Goal: Transaction & Acquisition: Purchase product/service

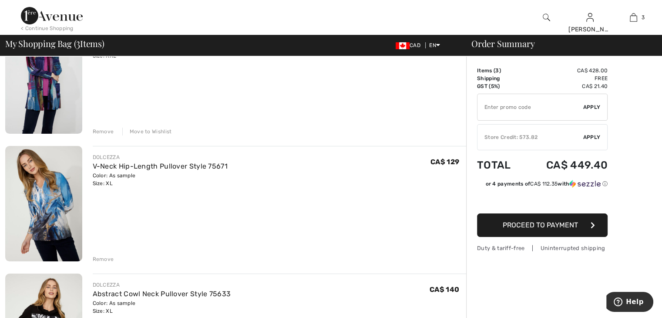
scroll to position [131, 0]
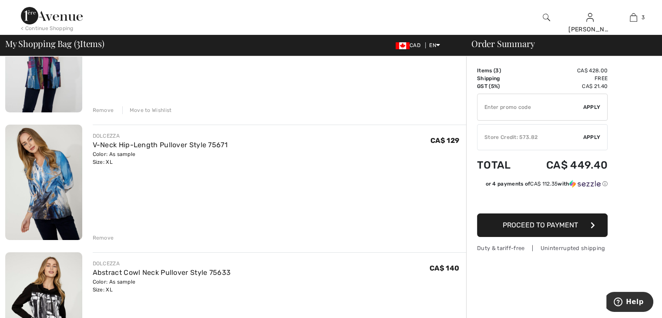
click at [105, 104] on div "Remove Move to Wishlist" at bounding box center [280, 109] width 374 height 10
click at [105, 109] on div "Remove" at bounding box center [103, 110] width 21 height 8
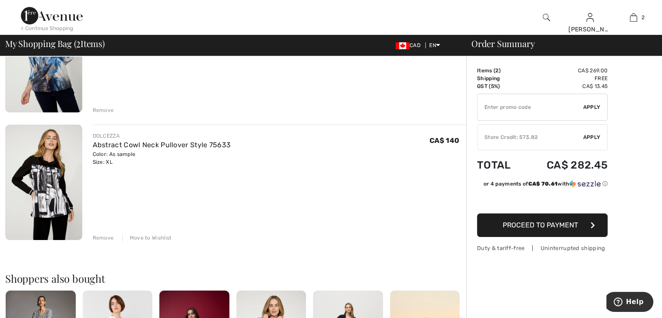
scroll to position [120, 0]
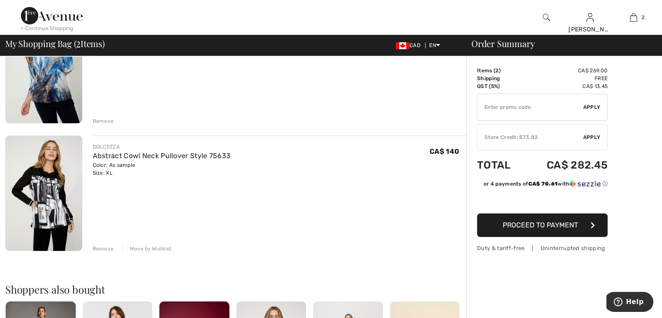
click at [104, 245] on div "Remove" at bounding box center [103, 249] width 21 height 8
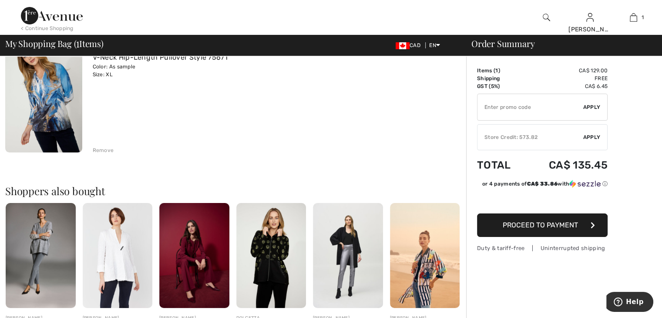
scroll to position [30, 0]
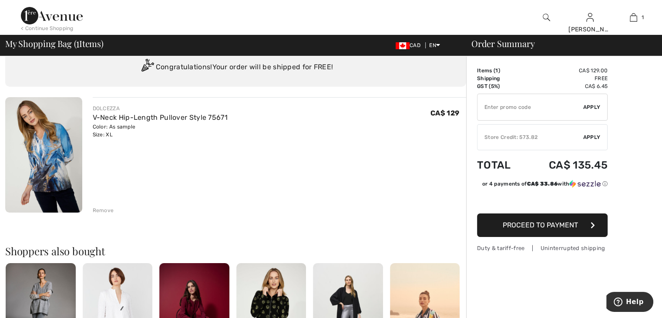
click at [590, 135] on span "Apply" at bounding box center [591, 137] width 17 height 8
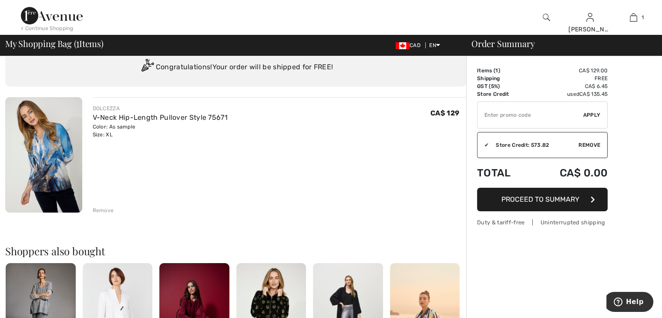
click at [549, 196] on span "Proceed to Summary" at bounding box center [540, 199] width 78 height 8
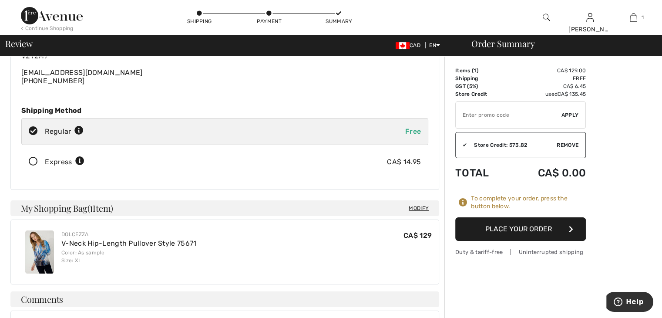
scroll to position [87, 0]
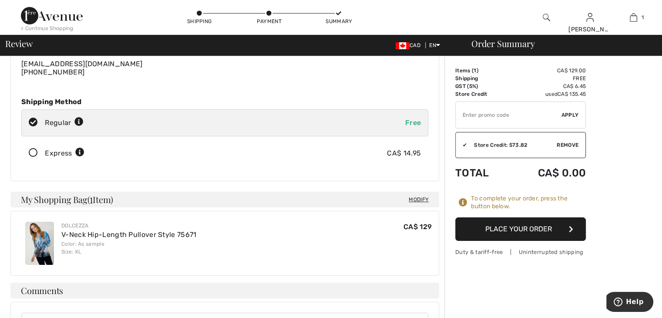
click at [539, 226] on button "Place Your Order" at bounding box center [520, 229] width 131 height 24
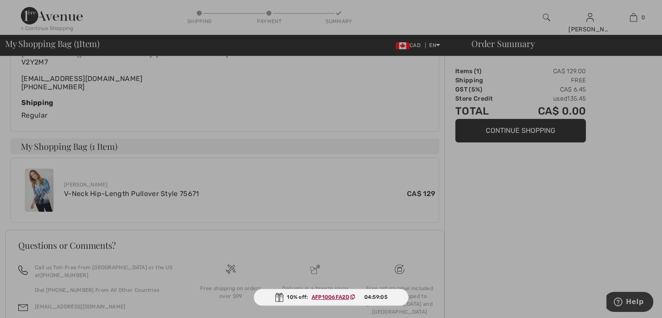
scroll to position [218, 0]
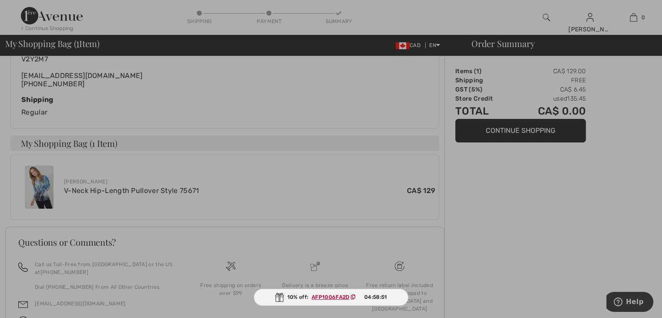
click at [316, 296] on ins "AFP1006FA2D" at bounding box center [330, 297] width 37 height 6
click at [540, 127] on div at bounding box center [331, 159] width 662 height 318
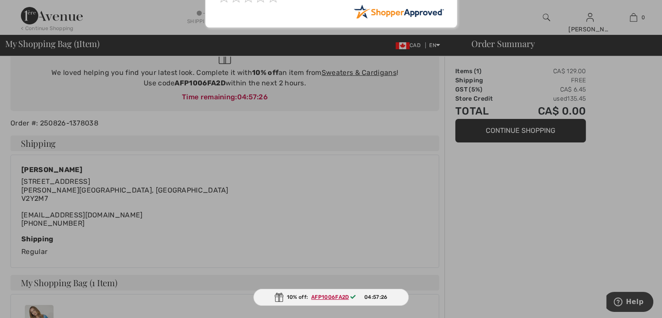
scroll to position [131, 0]
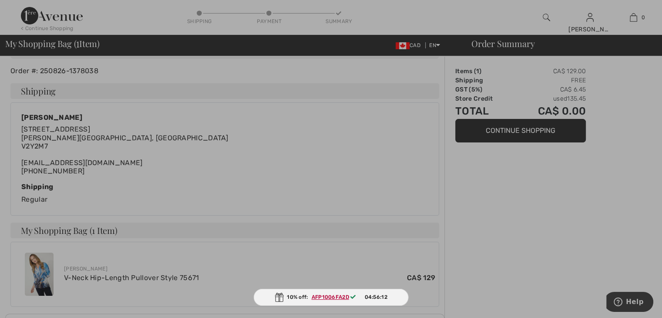
click at [197, 11] on div at bounding box center [331, 159] width 662 height 318
click at [199, 13] on div at bounding box center [331, 159] width 662 height 318
click at [270, 10] on div at bounding box center [331, 159] width 662 height 318
click at [338, 12] on div at bounding box center [331, 159] width 662 height 318
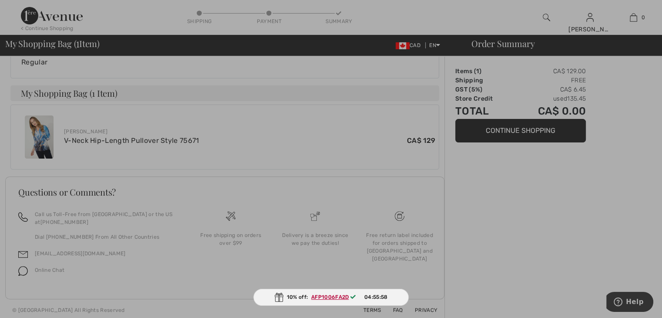
scroll to position [270, 0]
click at [401, 115] on div at bounding box center [331, 159] width 662 height 318
click at [434, 136] on div at bounding box center [331, 159] width 662 height 318
click at [566, 96] on div at bounding box center [331, 159] width 662 height 318
click at [632, 19] on div at bounding box center [331, 159] width 662 height 318
